Goal: Information Seeking & Learning: Learn about a topic

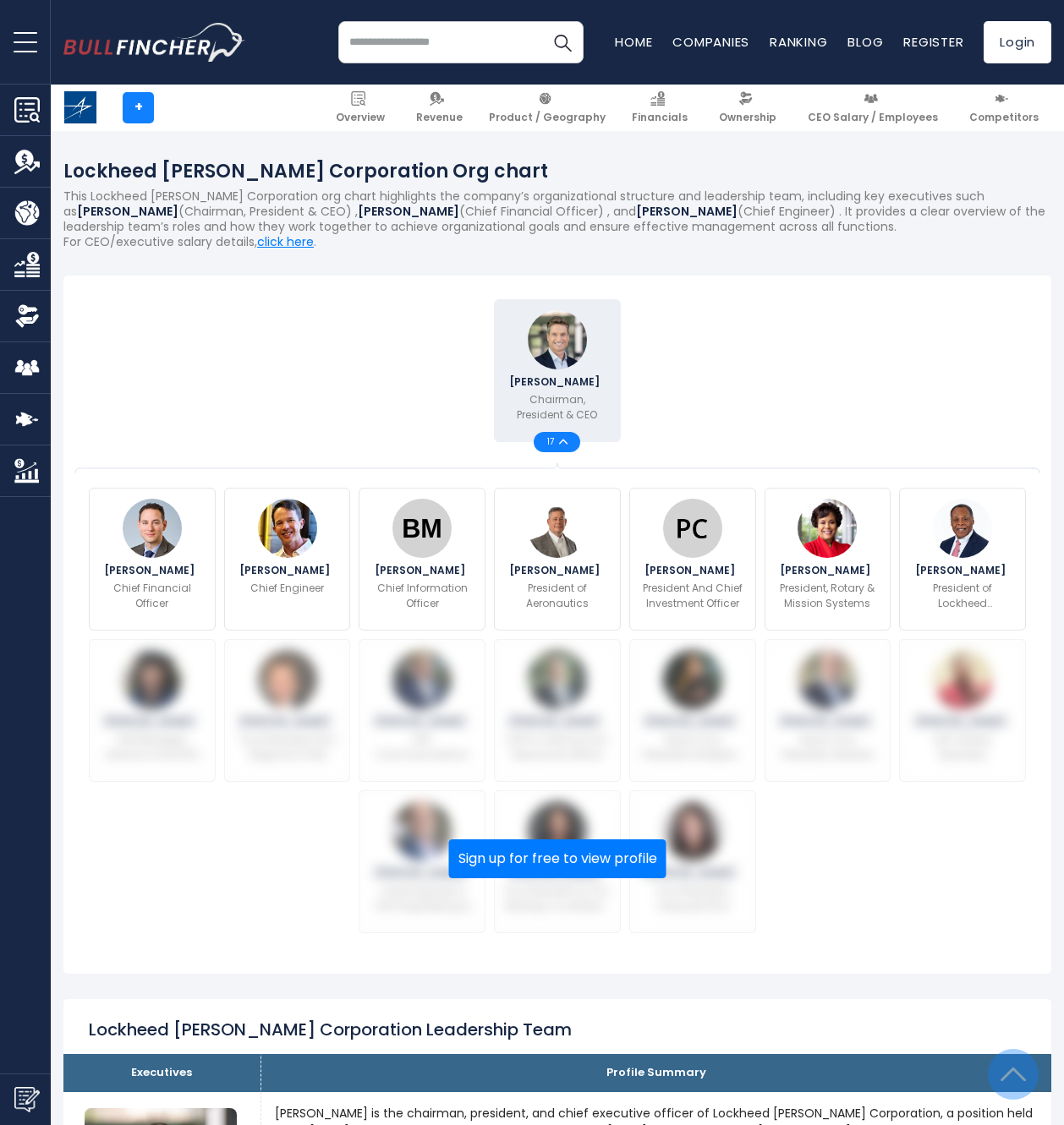
scroll to position [305, 0]
